Goal: Task Accomplishment & Management: Complete application form

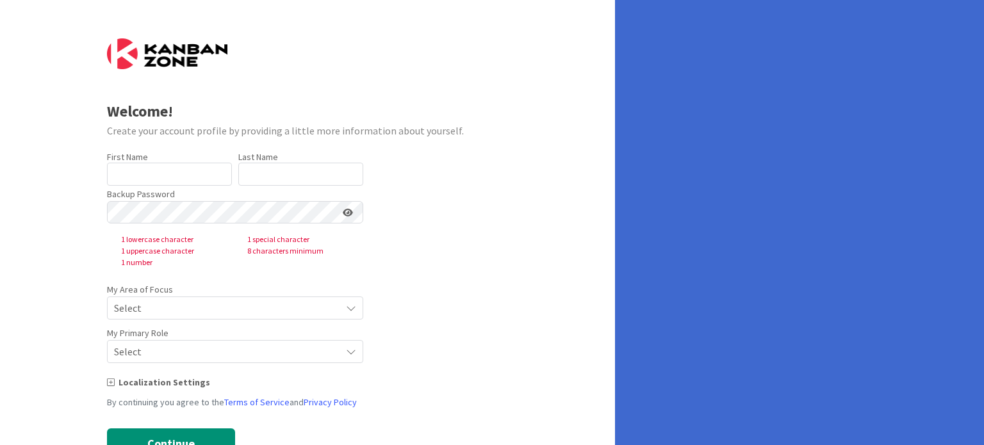
type input "[PERSON_NAME]"
type input "Kibichii"
drag, startPoint x: 537, startPoint y: 350, endPoint x: 270, endPoint y: 302, distance: 272.2
click at [270, 302] on div "Welcome! Create your account profile by providing a little more information abo…" at bounding box center [307, 245] width 615 height 491
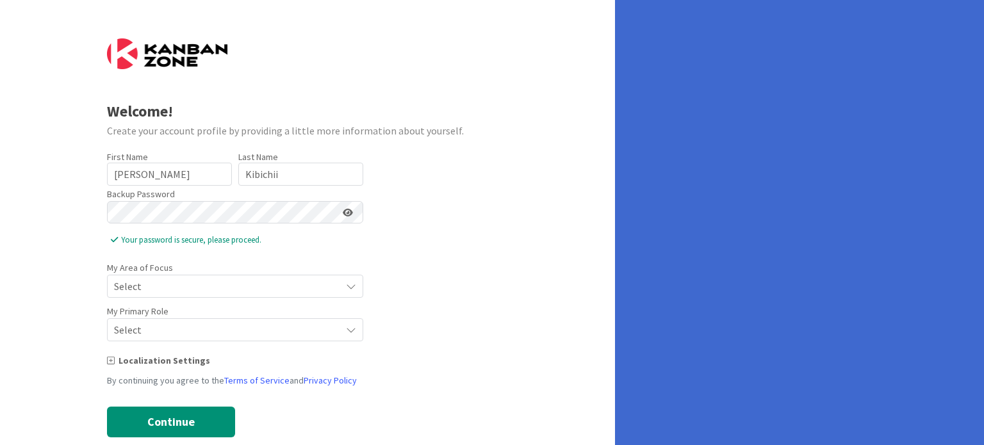
click at [352, 209] on icon at bounding box center [348, 212] width 10 height 9
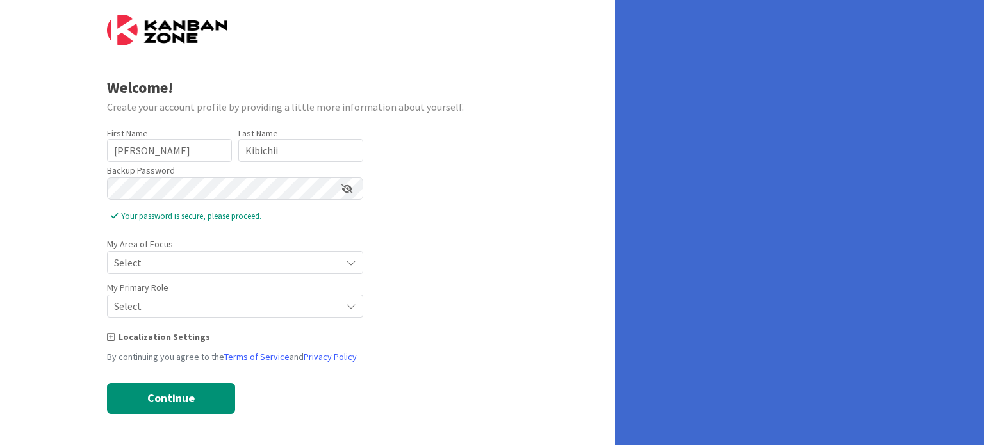
click at [267, 258] on span "Select" at bounding box center [224, 263] width 220 height 18
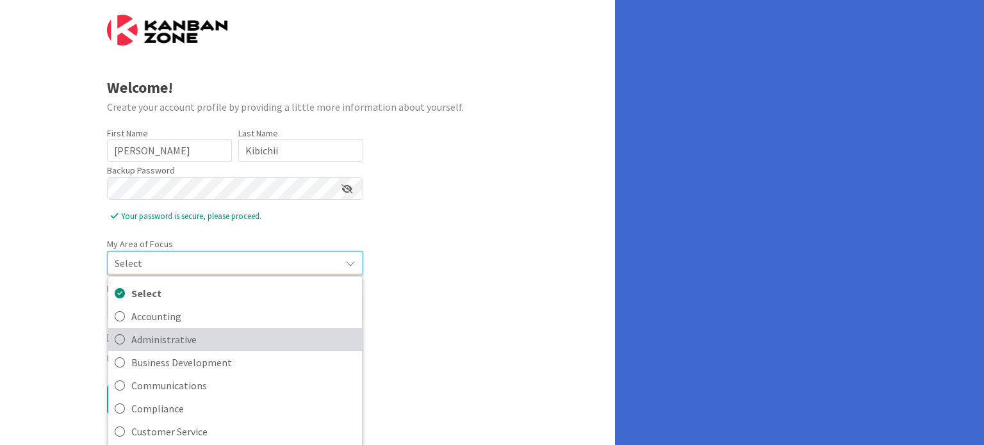
click at [192, 334] on span "Administrative" at bounding box center [243, 338] width 224 height 19
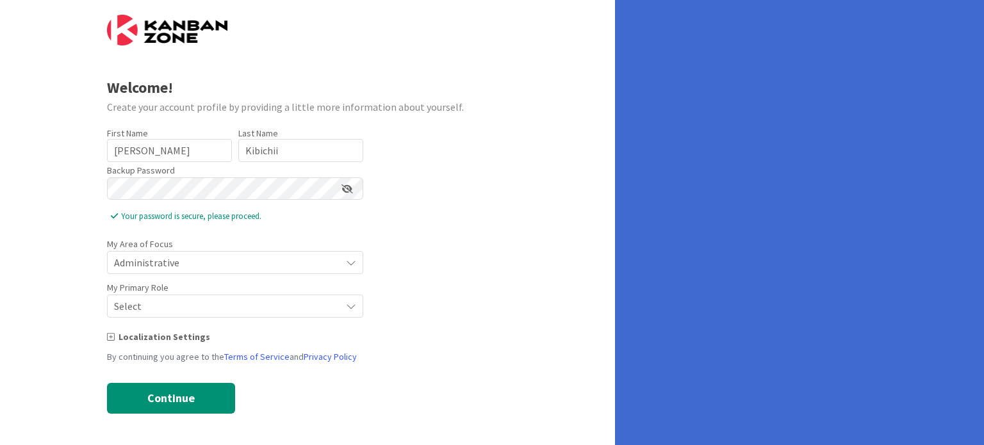
click at [202, 272] on span "Select" at bounding box center [224, 263] width 220 height 18
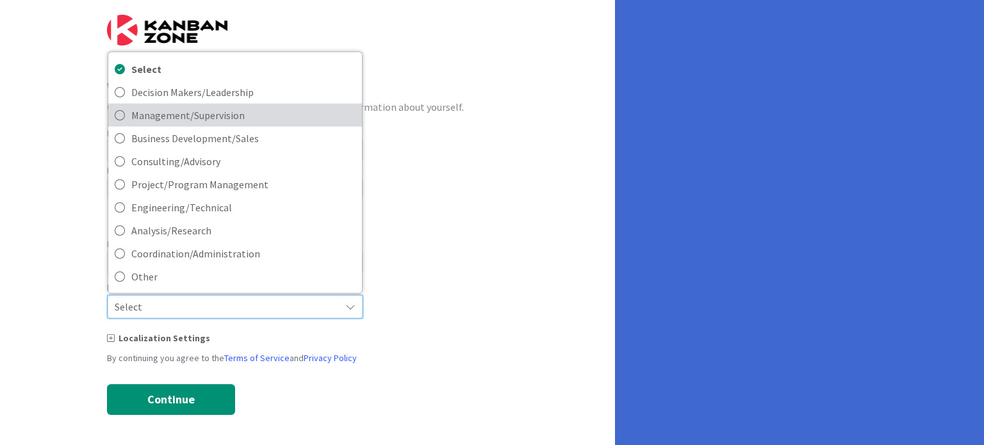
click at [177, 110] on span "Management/Supervision" at bounding box center [243, 114] width 224 height 19
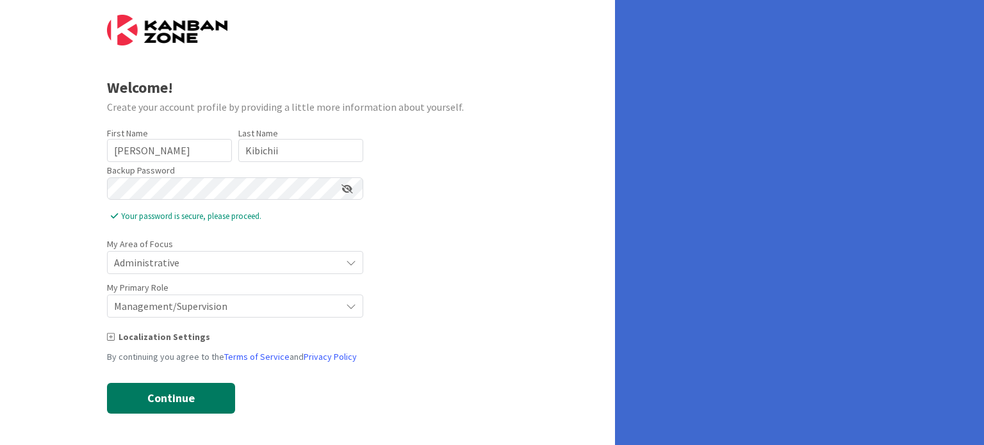
click at [165, 392] on button "Continue" at bounding box center [171, 398] width 128 height 31
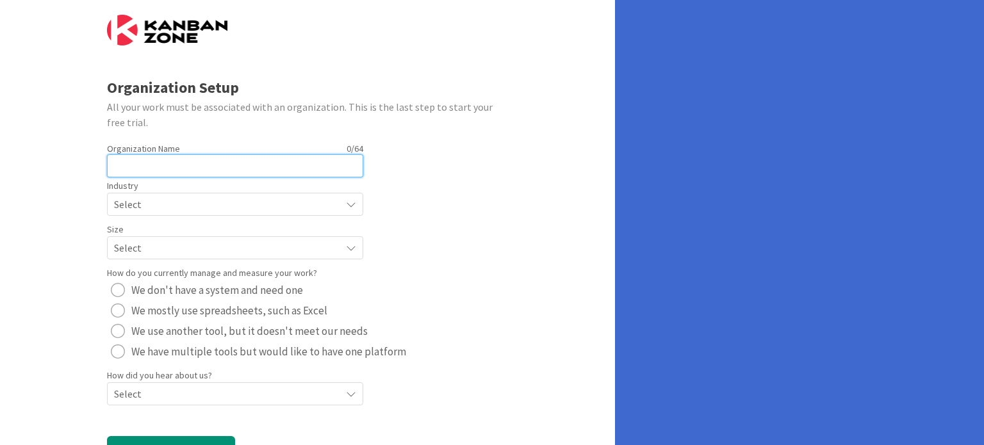
click at [151, 158] on input "text" at bounding box center [235, 165] width 256 height 23
type input "Directorate of occupational safety and health system"
drag, startPoint x: 202, startPoint y: 192, endPoint x: 211, endPoint y: 204, distance: 14.7
click at [211, 204] on div "Select" at bounding box center [235, 204] width 256 height 23
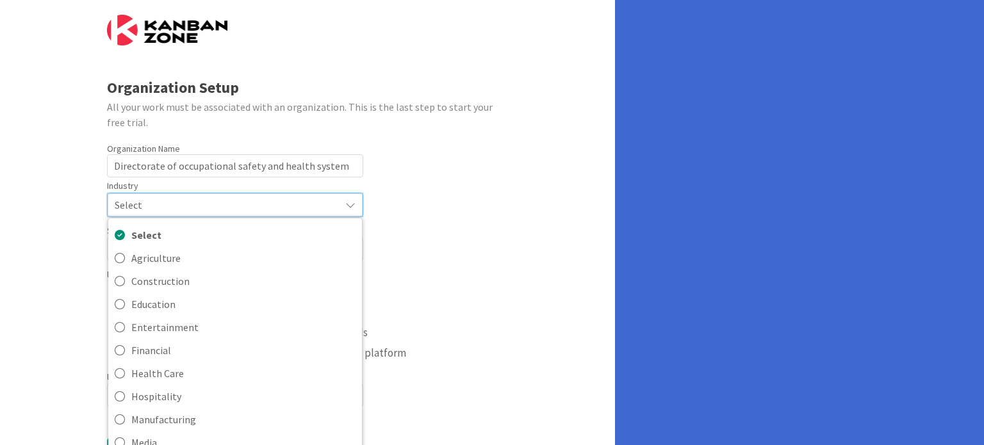
click at [211, 204] on span "Select" at bounding box center [224, 205] width 219 height 18
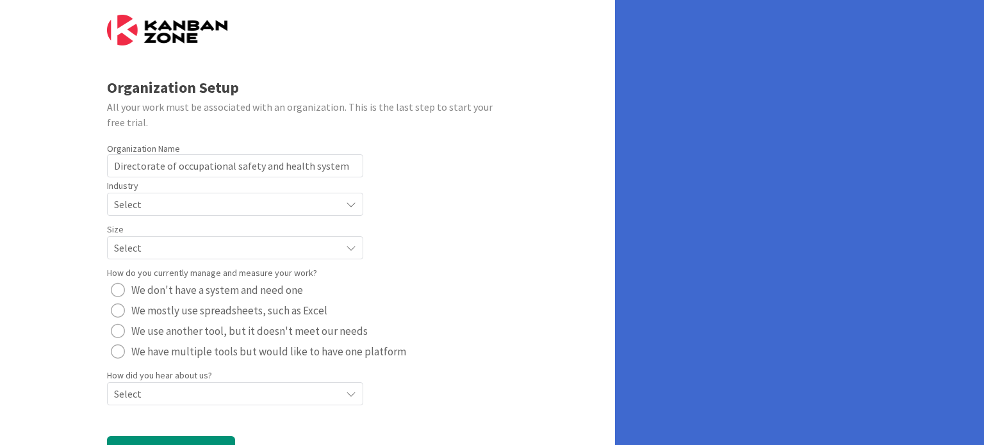
click at [211, 204] on span "Select" at bounding box center [224, 204] width 220 height 18
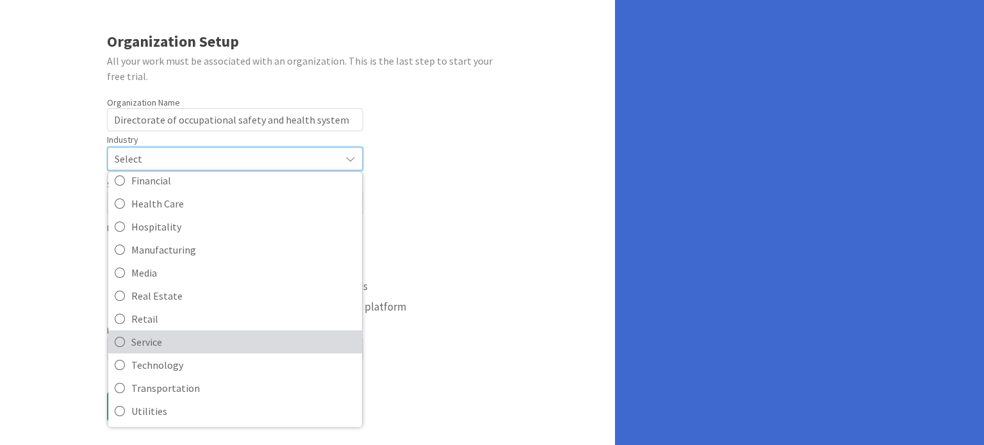
scroll to position [78, 0]
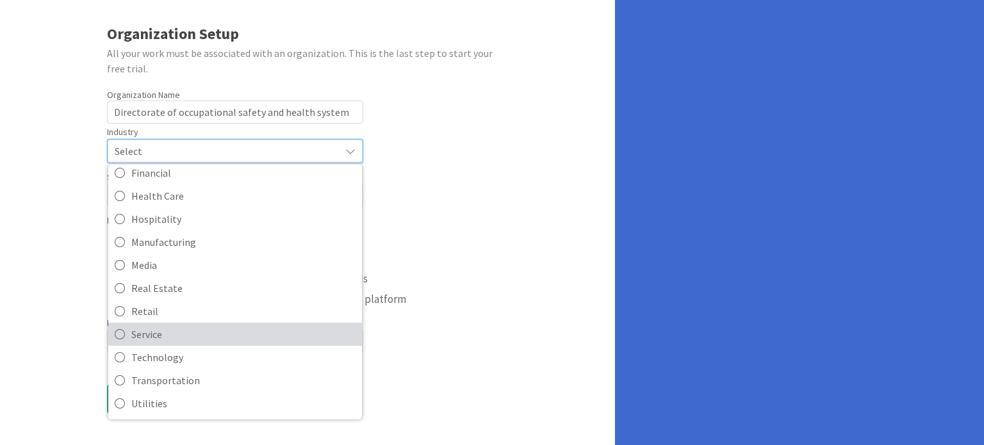
click at [172, 326] on span "Service" at bounding box center [243, 333] width 224 height 19
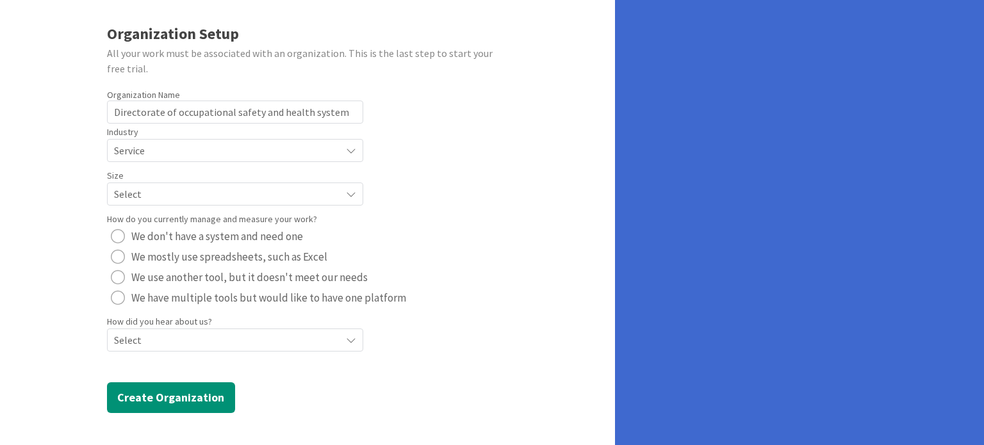
scroll to position [77, 0]
click at [230, 160] on span "Select" at bounding box center [224, 151] width 220 height 18
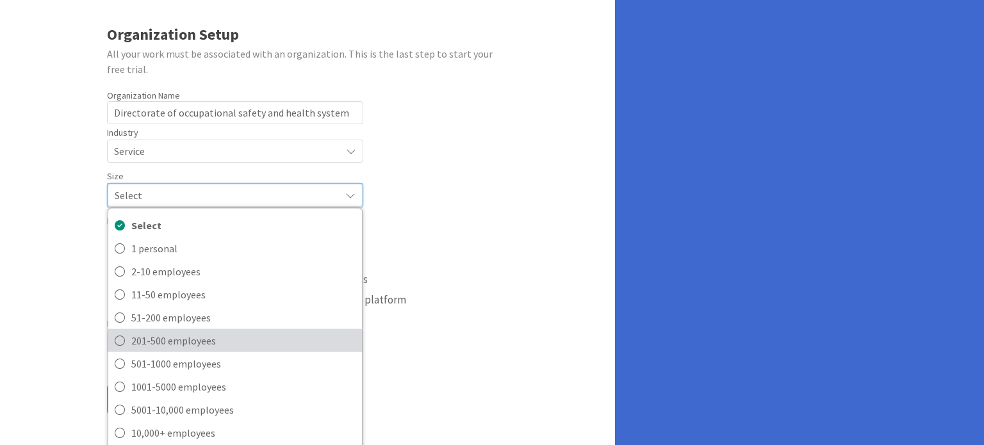
click at [154, 343] on span "201-500 employees" at bounding box center [243, 340] width 224 height 19
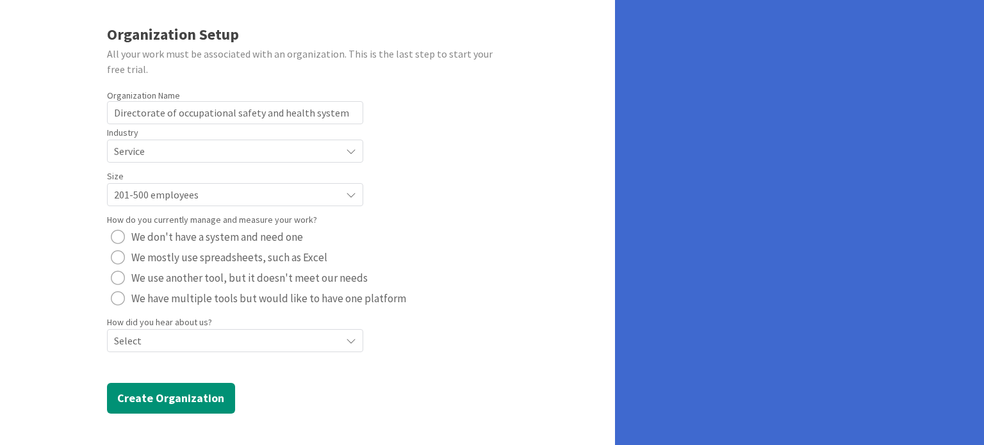
click at [120, 237] on div "radio" at bounding box center [118, 237] width 14 height 14
click at [119, 265] on button "We mostly use spreadsheets, such as Excel" at bounding box center [219, 257] width 224 height 20
click at [119, 286] on button "We use another tool, but it doesn't meet our needs" at bounding box center [239, 278] width 265 height 20
click at [232, 160] on span "Select" at bounding box center [224, 151] width 220 height 18
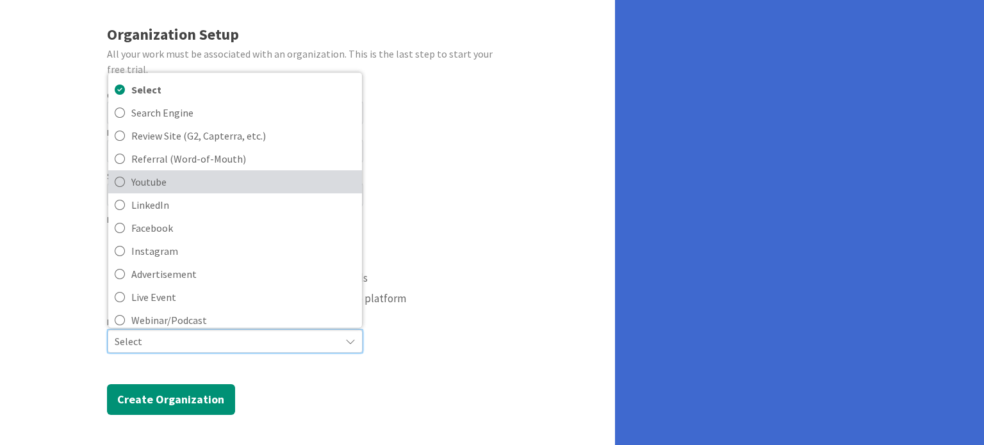
click at [152, 183] on span "Youtube" at bounding box center [243, 181] width 224 height 19
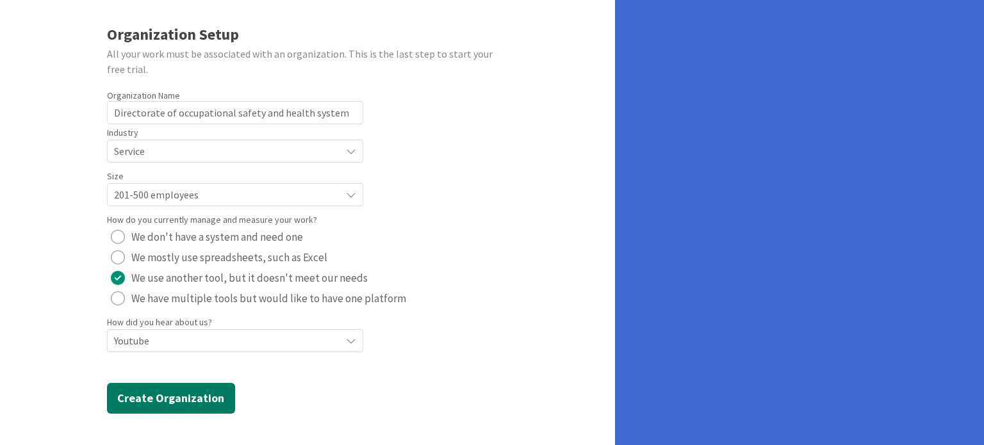
click at [186, 396] on button "Create Organization" at bounding box center [171, 398] width 128 height 31
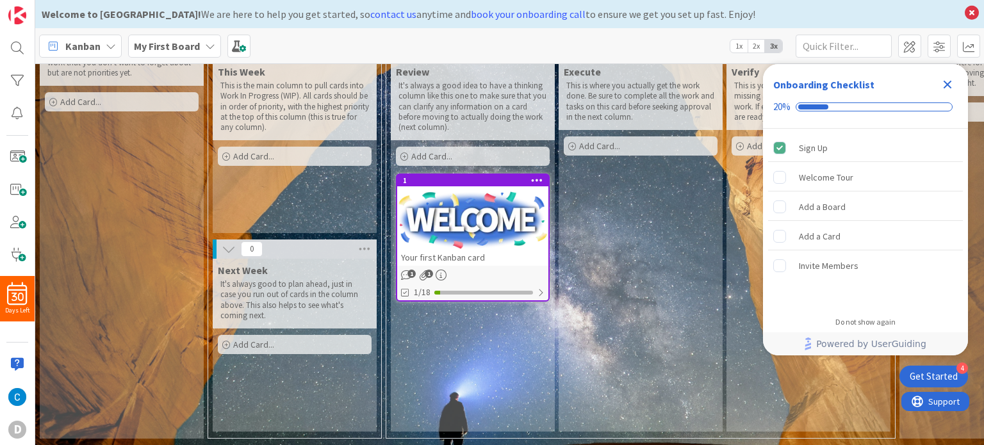
scroll to position [79, 0]
click at [950, 82] on icon "Close Checklist" at bounding box center [948, 85] width 8 height 8
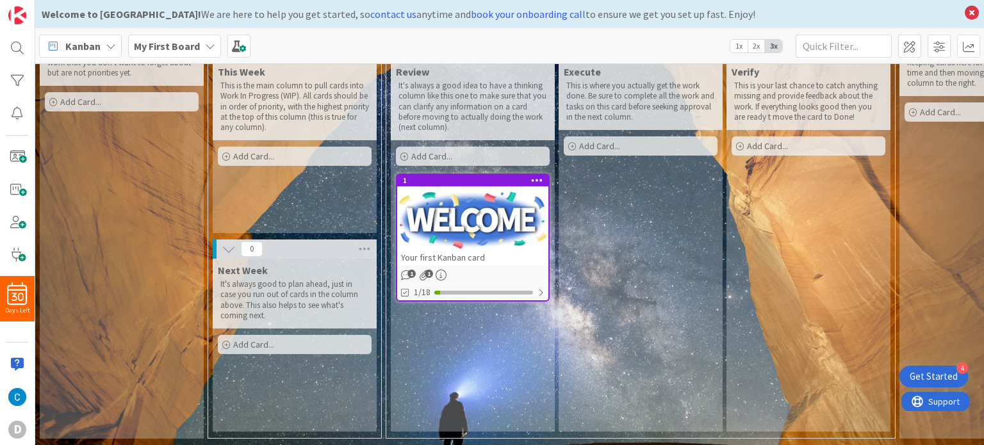
scroll to position [0, 0]
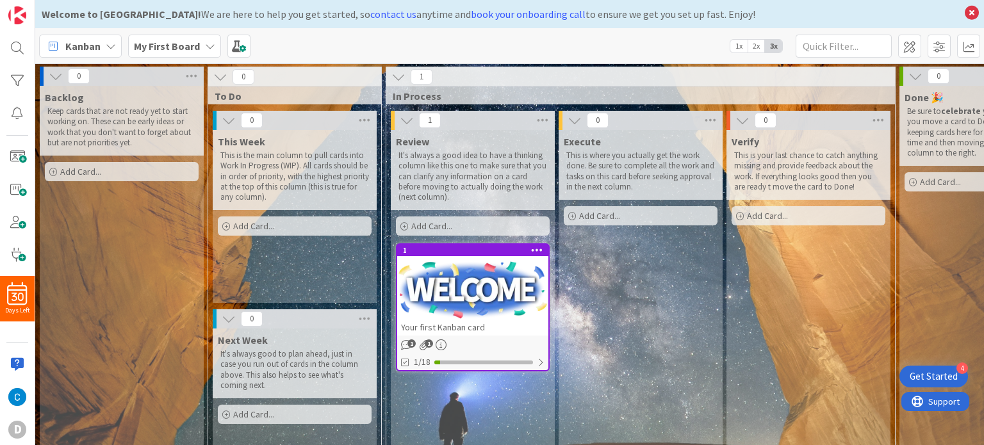
click at [52, 78] on icon at bounding box center [56, 76] width 14 height 14
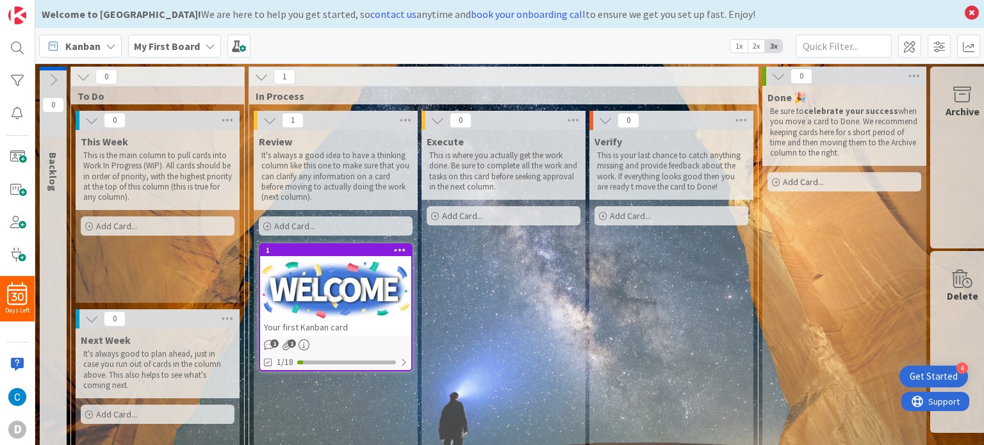
click at [52, 78] on icon at bounding box center [53, 80] width 14 height 14
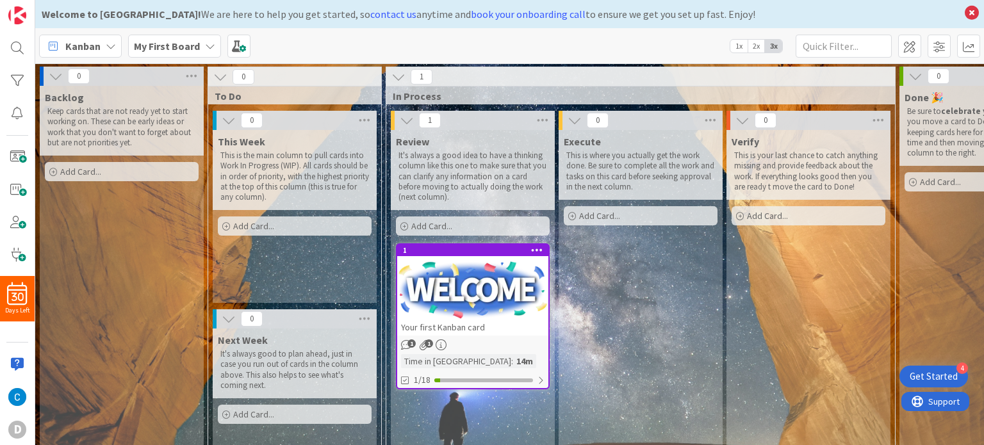
click at [113, 167] on div "Add Card..." at bounding box center [122, 171] width 154 height 19
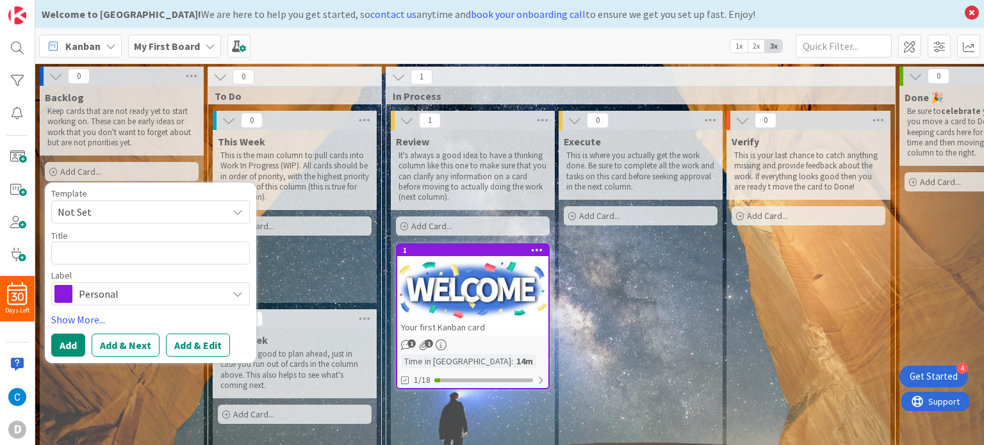
click at [238, 296] on icon at bounding box center [238, 294] width 10 height 10
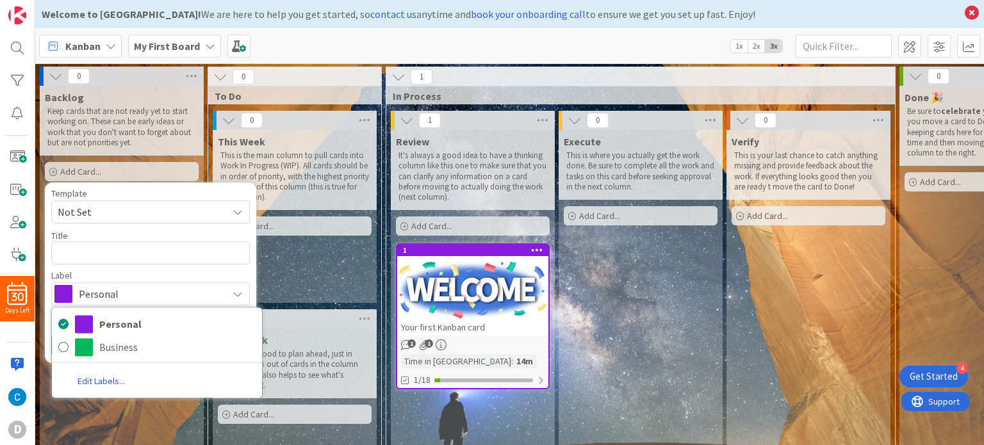
click at [97, 376] on link "Edit Labels..." at bounding box center [101, 381] width 99 height 23
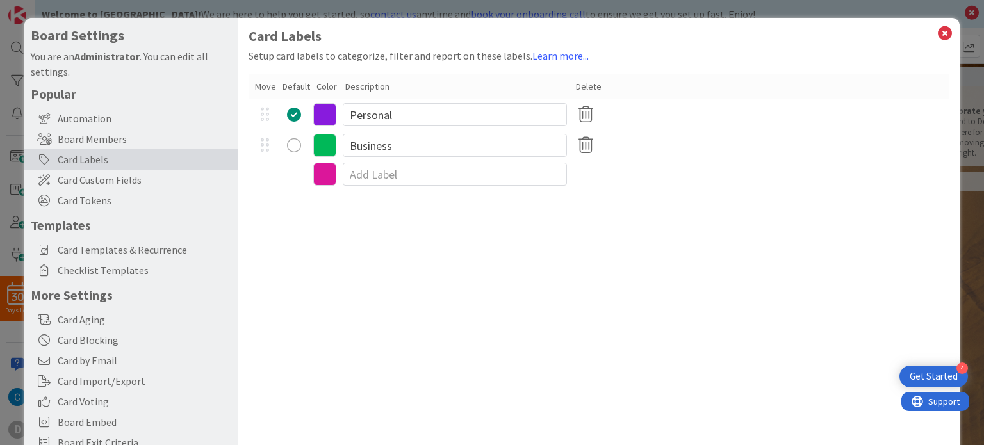
click at [297, 143] on div "radio" at bounding box center [294, 145] width 14 height 14
click at [374, 165] on input at bounding box center [455, 174] width 224 height 23
click at [363, 166] on input at bounding box center [455, 174] width 224 height 23
click at [937, 29] on icon at bounding box center [945, 33] width 17 height 18
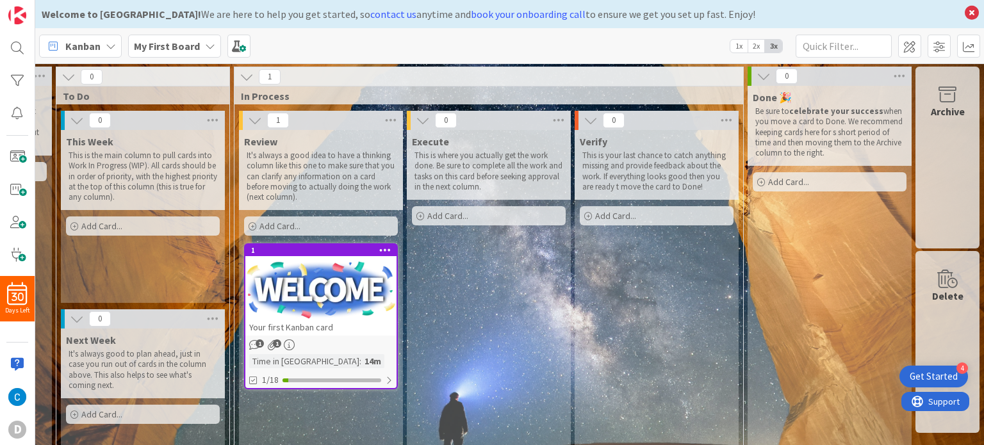
scroll to position [0, 156]
click at [308, 291] on div at bounding box center [320, 290] width 151 height 58
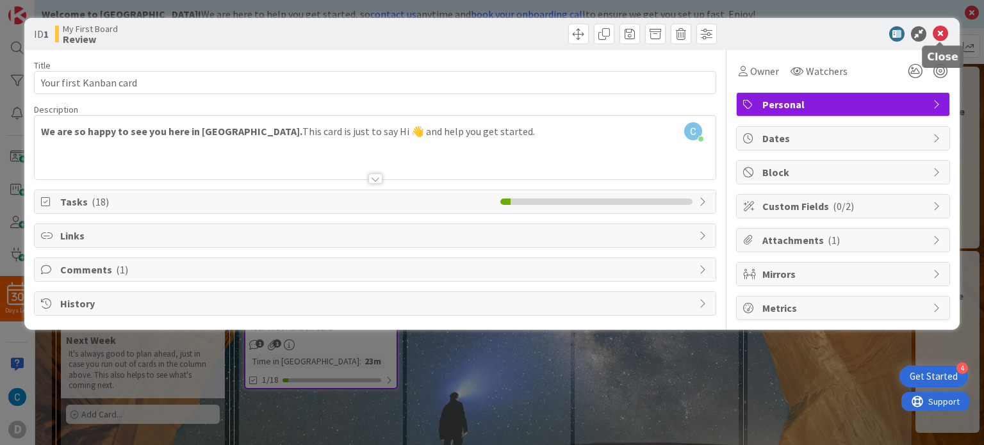
click at [937, 35] on icon at bounding box center [940, 33] width 15 height 15
